Goal: Task Accomplishment & Management: Manage account settings

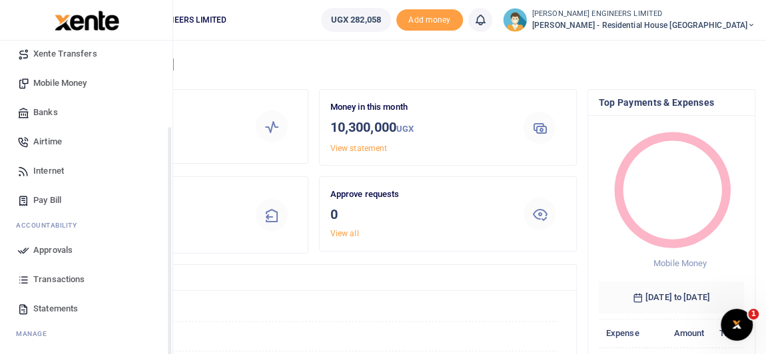
scroll to position [10, 9]
click at [58, 280] on span "Transactions" at bounding box center [58, 279] width 51 height 13
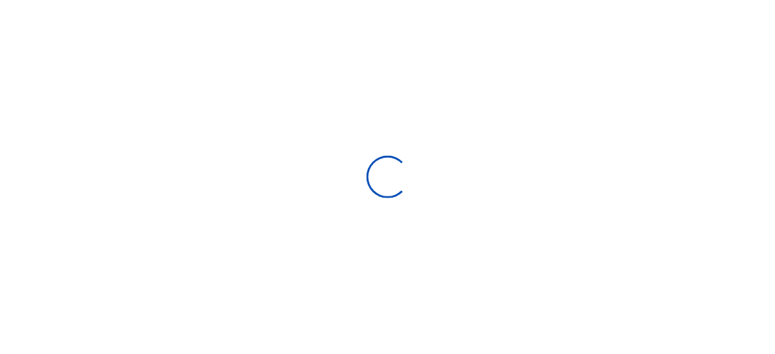
select select
type input "[DATE] - [DATE]"
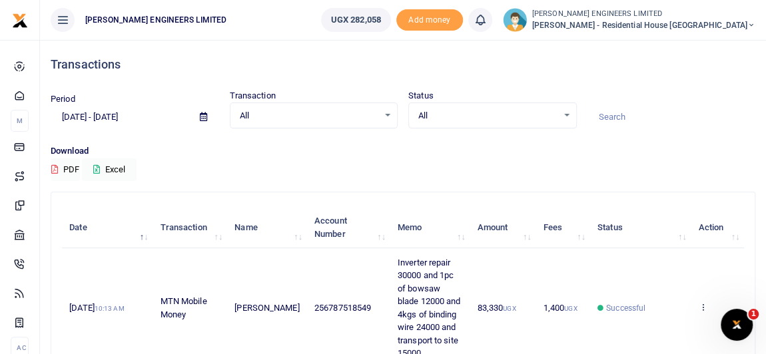
click at [752, 25] on icon at bounding box center [751, 25] width 8 height 9
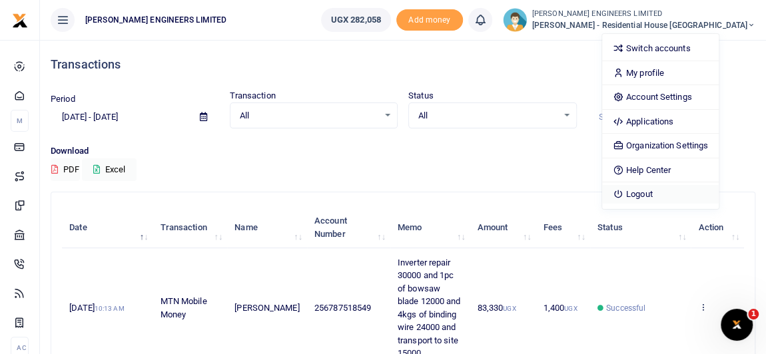
click at [671, 193] on link "Logout" at bounding box center [660, 194] width 117 height 19
